Goal: Navigation & Orientation: Find specific page/section

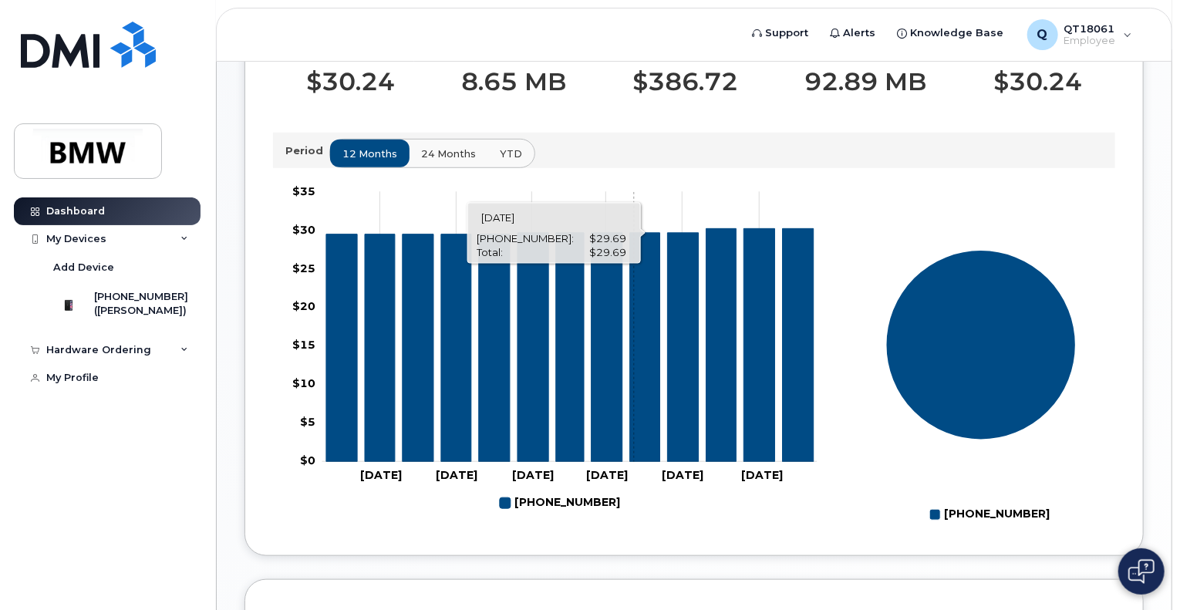
scroll to position [402, 0]
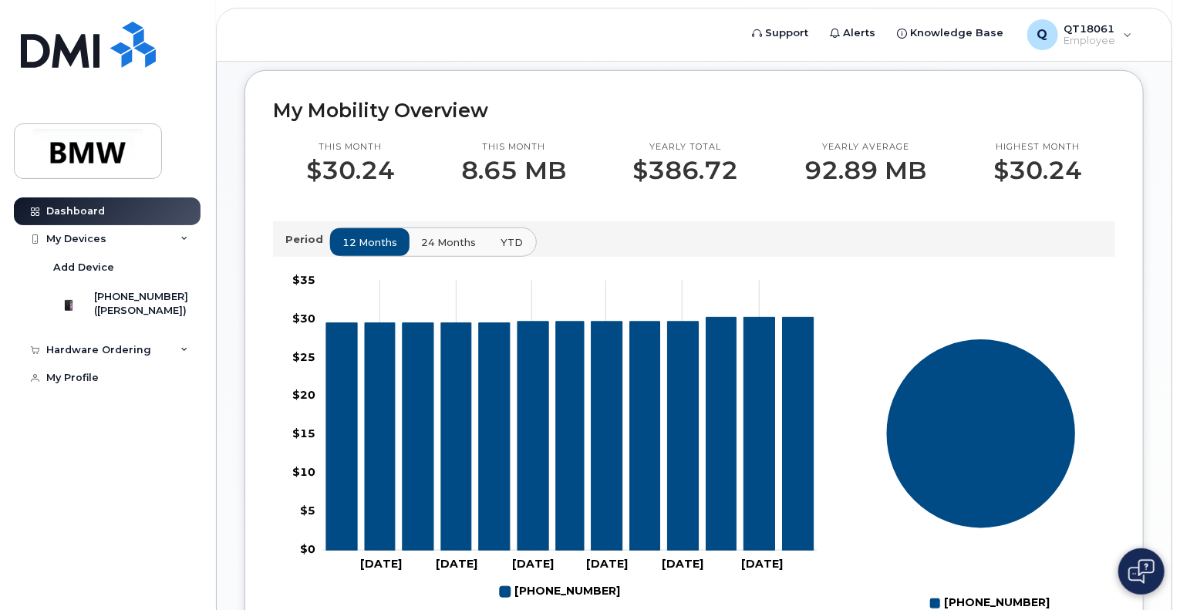
click at [507, 250] on span "YTD" at bounding box center [511, 242] width 22 height 15
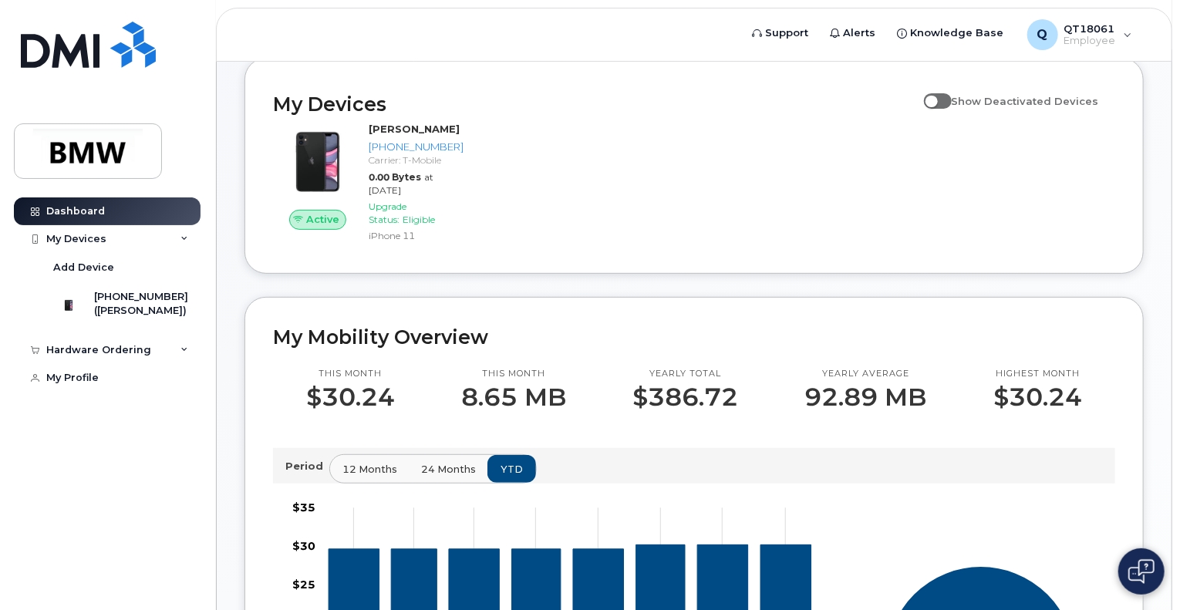
scroll to position [17, 0]
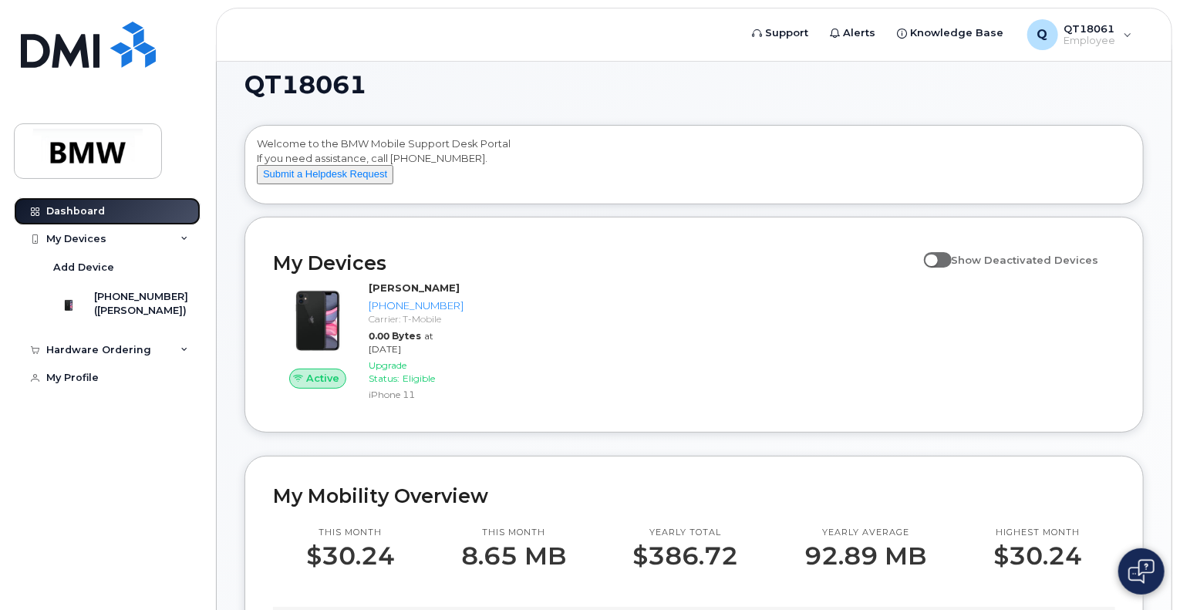
click at [83, 215] on div "Dashboard" at bounding box center [75, 211] width 59 height 12
click at [109, 240] on div "My Devices" at bounding box center [107, 239] width 187 height 28
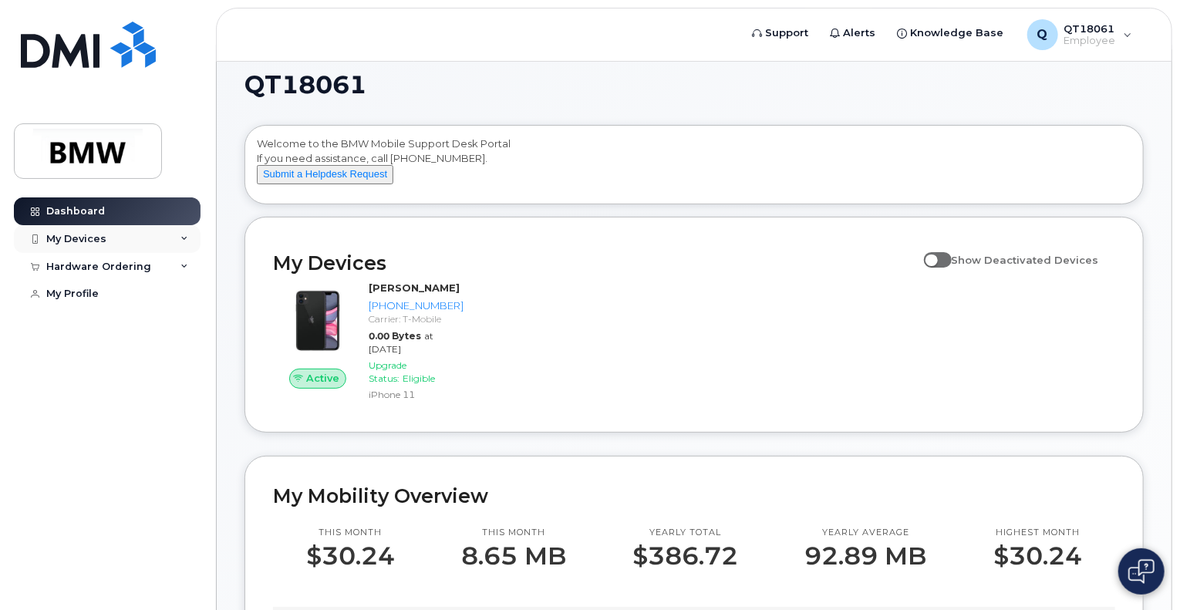
click at [109, 240] on div "My Devices" at bounding box center [107, 239] width 187 height 28
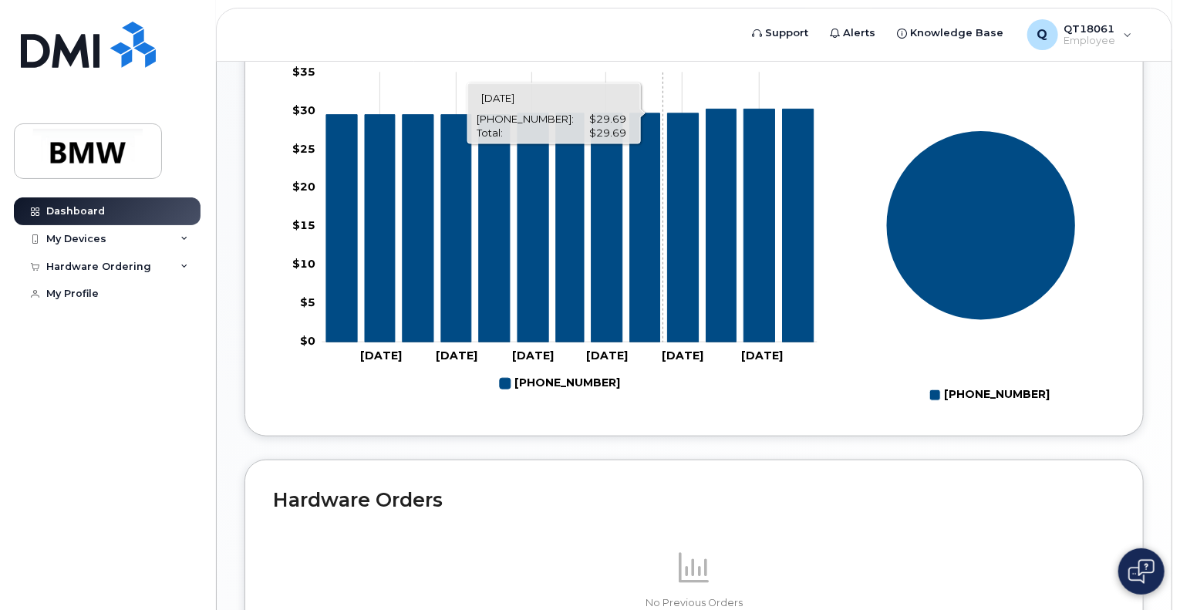
scroll to position [694, 0]
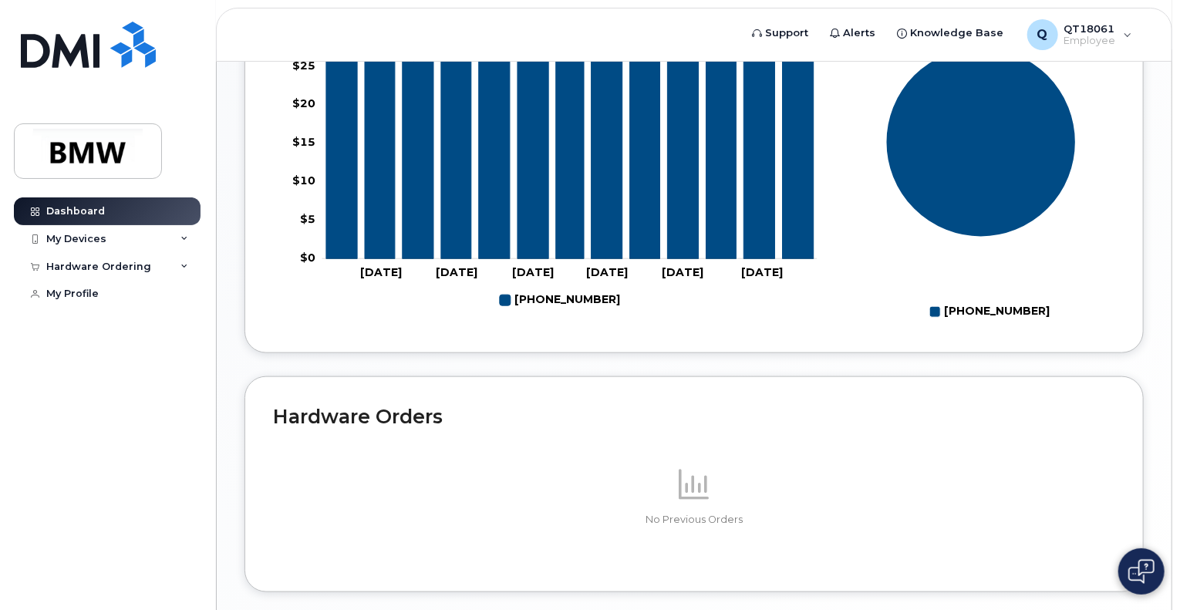
click at [51, 360] on div "Dashboard My Devices Add Device [PHONE_NUMBER] ([PERSON_NAME]) Hardware Orderin…" at bounding box center [109, 391] width 190 height 389
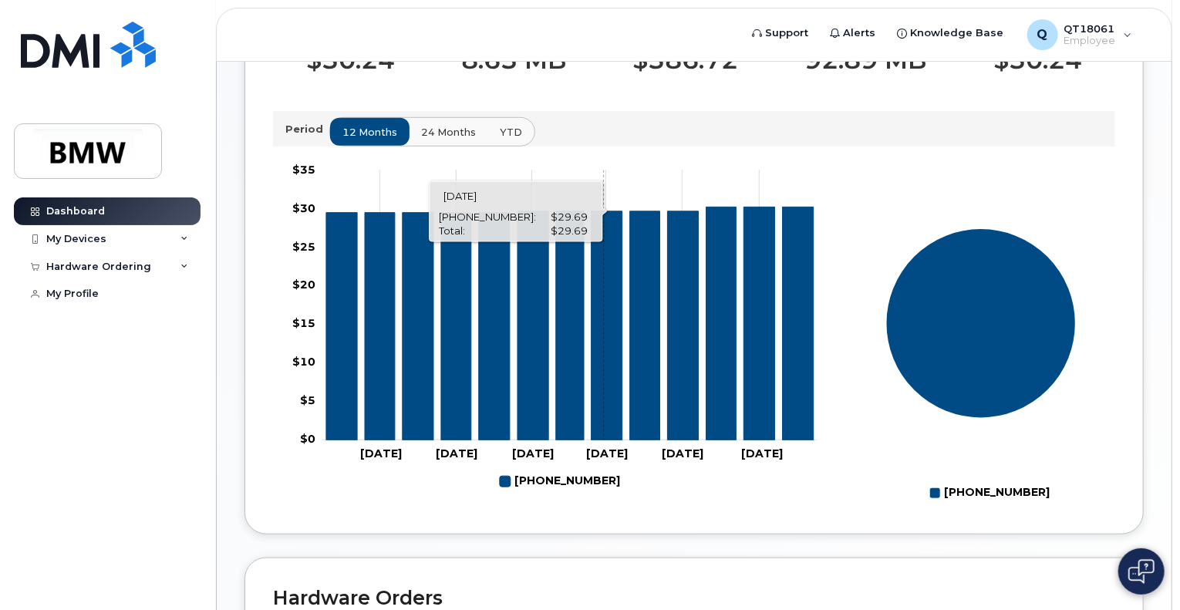
scroll to position [540, 0]
